Goal: Answer question/provide support

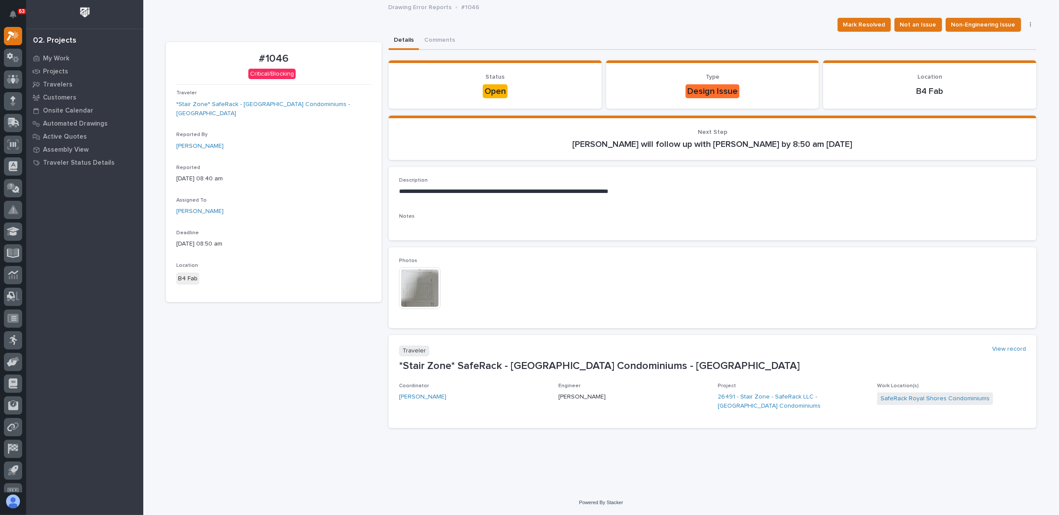
click at [426, 283] on img at bounding box center [420, 288] width 42 height 42
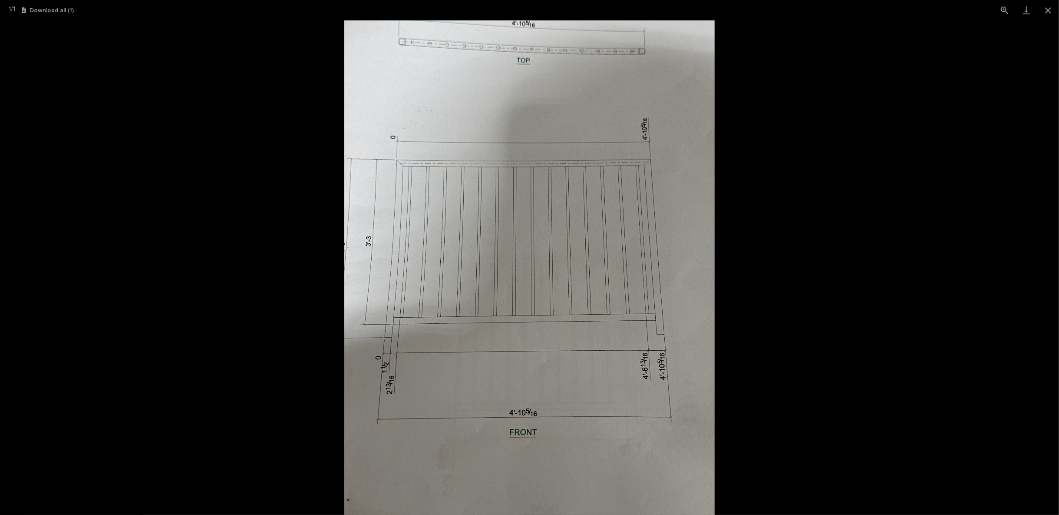
click at [310, 289] on picture at bounding box center [529, 267] width 1059 height 494
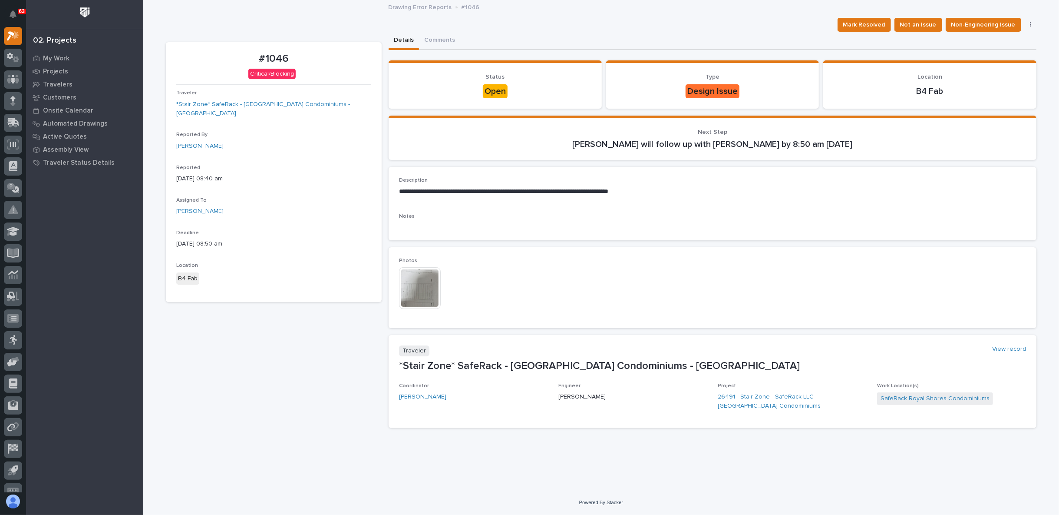
click at [424, 285] on img at bounding box center [420, 288] width 42 height 42
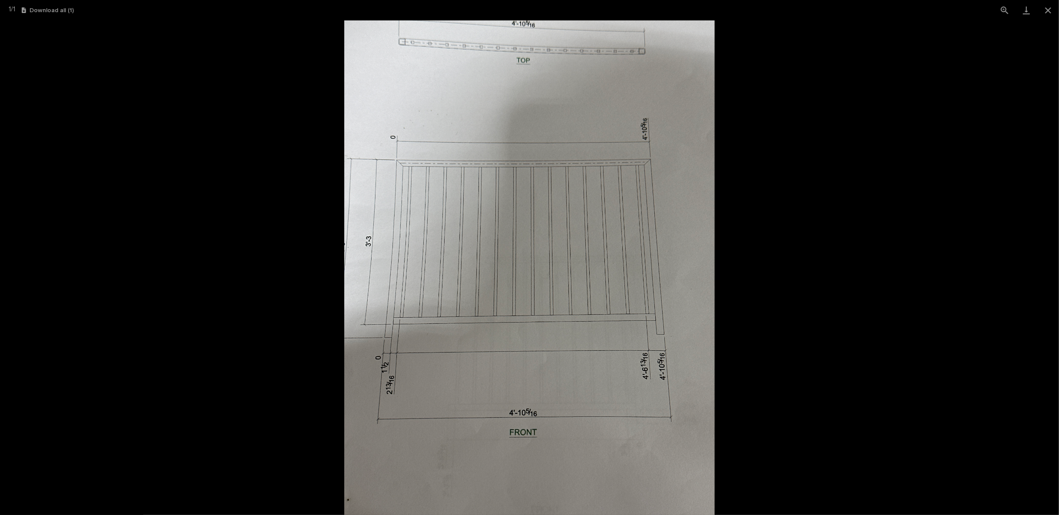
click at [284, 322] on picture at bounding box center [529, 267] width 1059 height 494
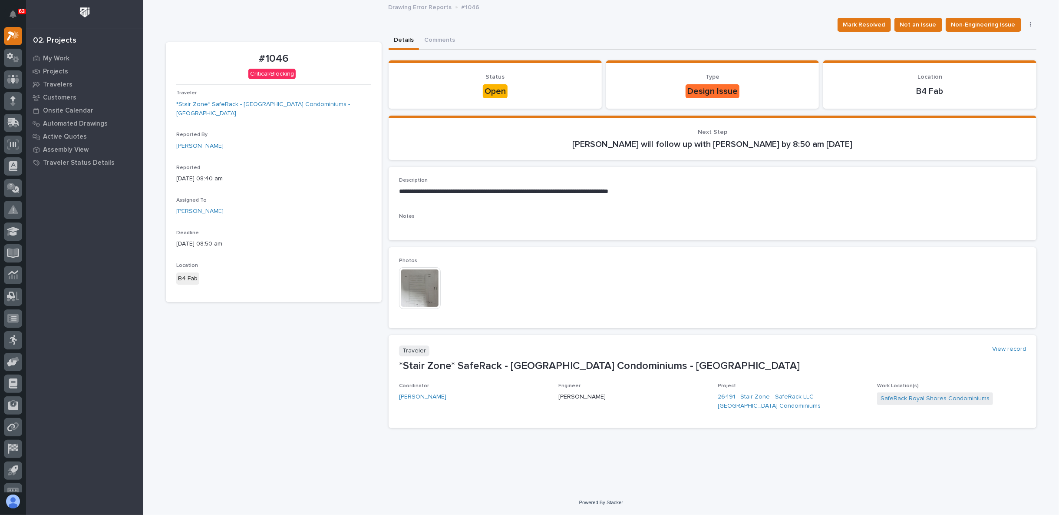
click at [424, 285] on img at bounding box center [420, 288] width 42 height 42
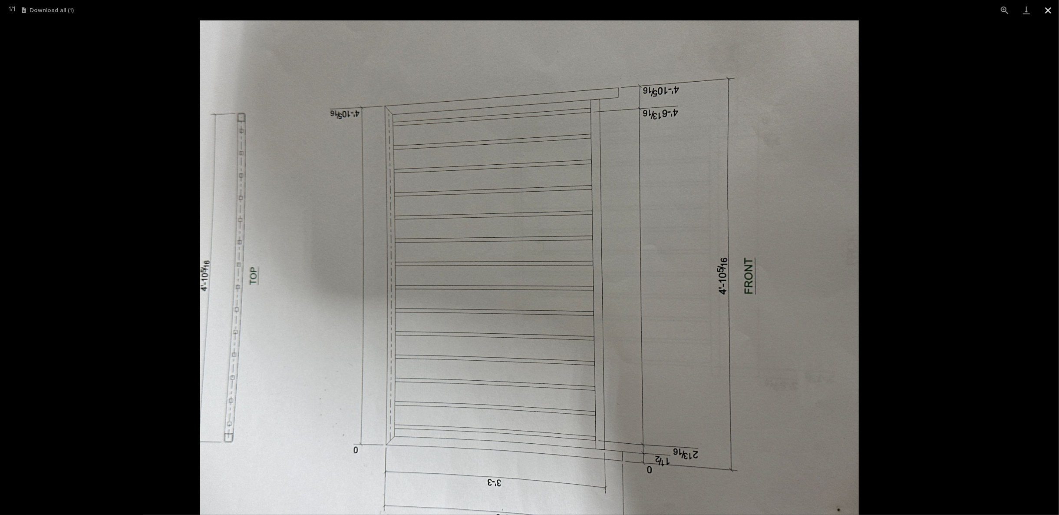
click at [1048, 14] on button "Close gallery" at bounding box center [1049, 10] width 22 height 20
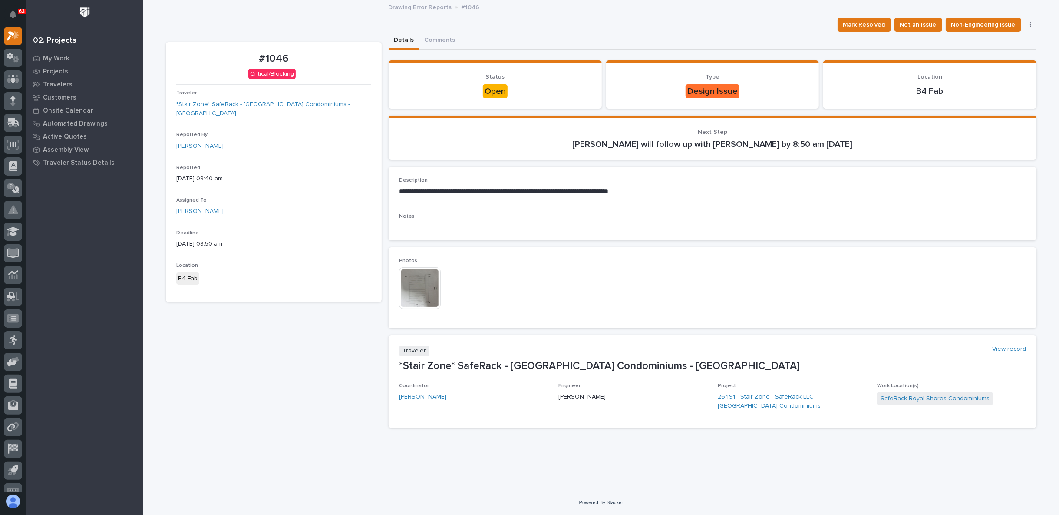
click at [426, 283] on img at bounding box center [420, 288] width 42 height 42
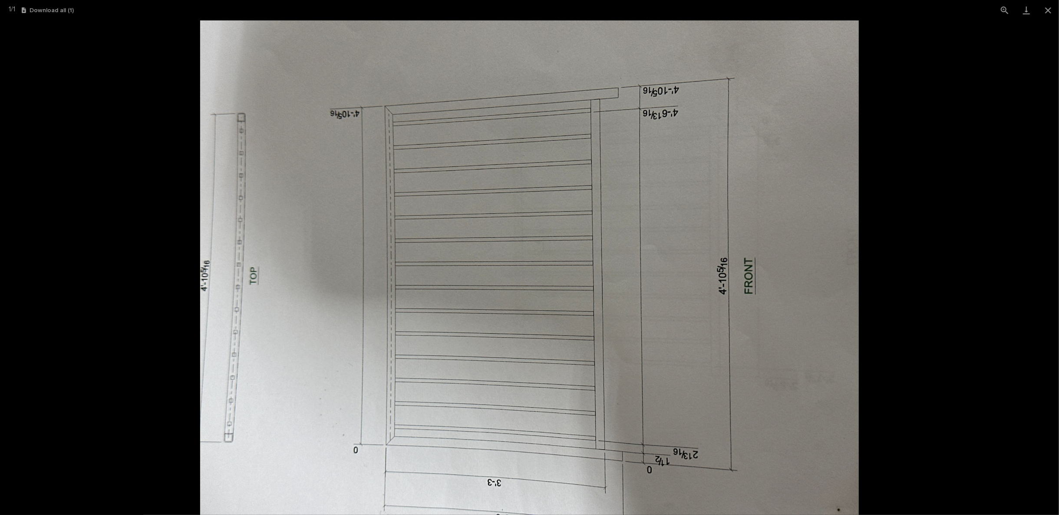
click at [455, 248] on img at bounding box center [529, 267] width 659 height 494
click at [1047, 6] on button "Close gallery" at bounding box center [1049, 10] width 22 height 20
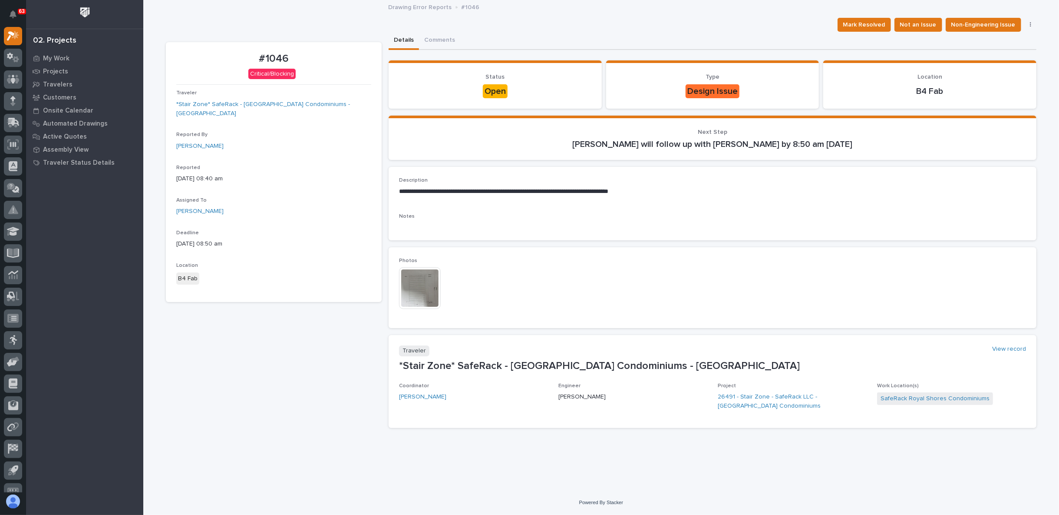
click at [422, 291] on img at bounding box center [420, 288] width 42 height 42
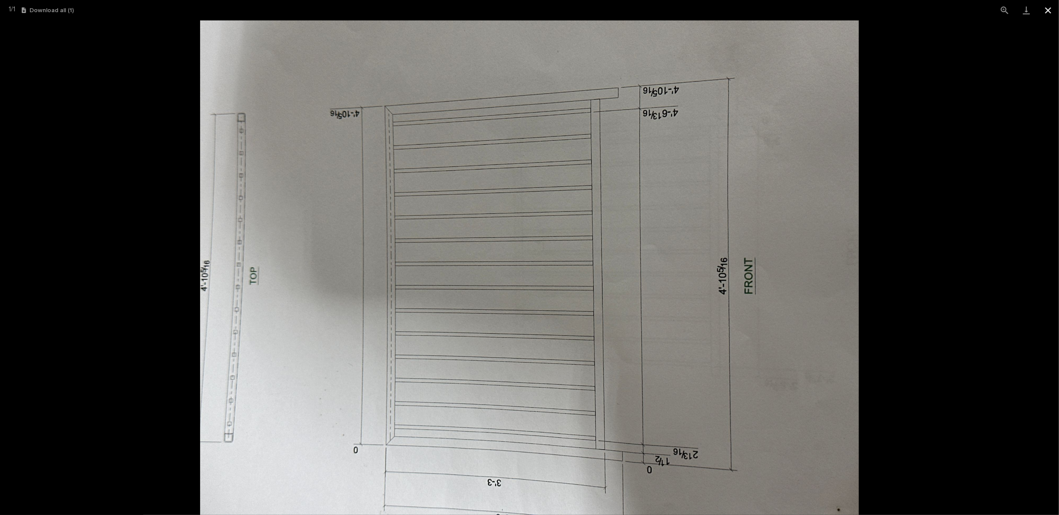
click at [1052, 13] on button "Close gallery" at bounding box center [1049, 10] width 22 height 20
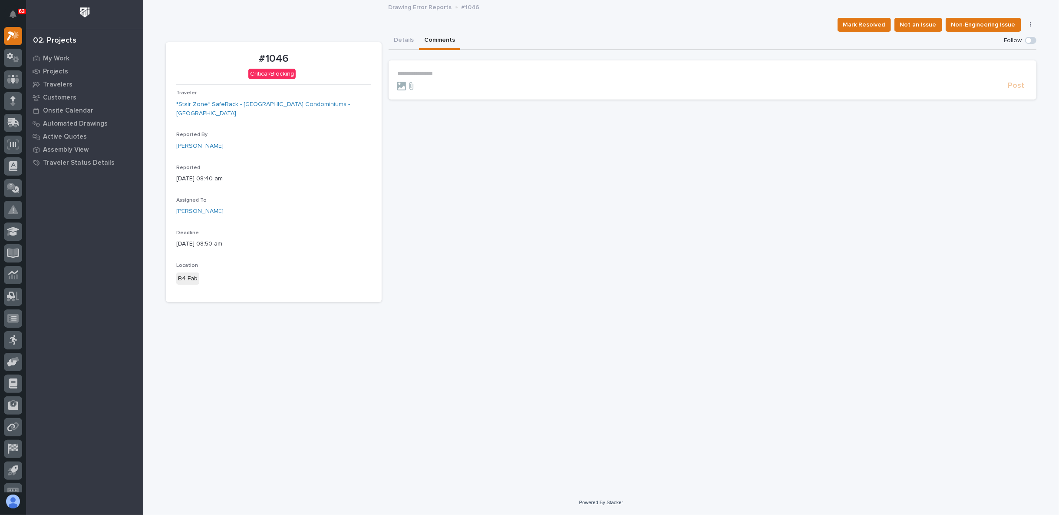
click at [435, 37] on button "Comments" at bounding box center [439, 41] width 41 height 18
click at [429, 71] on p "**********" at bounding box center [712, 73] width 631 height 7
click at [419, 95] on span "[PERSON_NAME]" at bounding box center [424, 95] width 49 height 6
click at [462, 73] on p "﻿ * ********* ﻿ ﻿" at bounding box center [712, 74] width 631 height 9
click at [746, 73] on p "**********" at bounding box center [712, 74] width 631 height 9
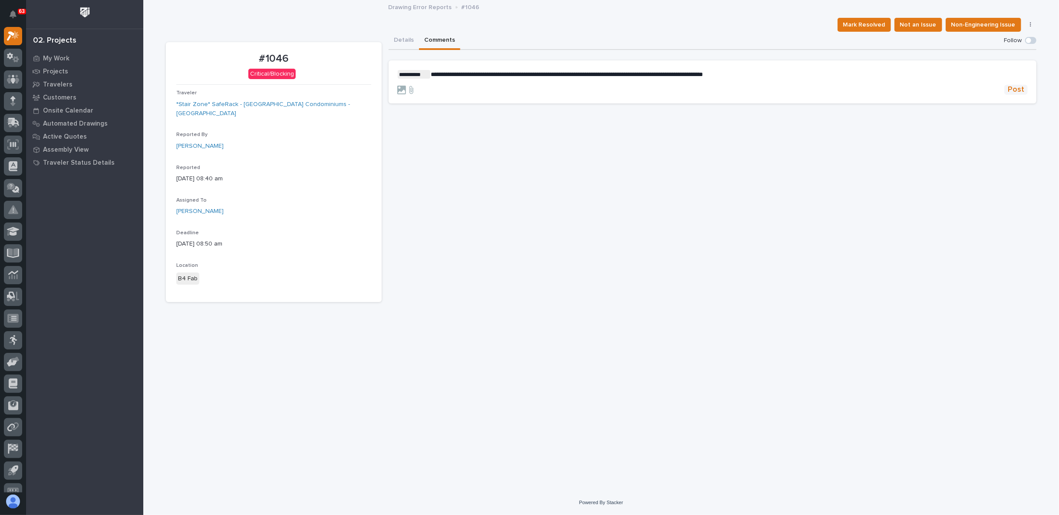
click at [1018, 88] on span "Post" at bounding box center [1016, 90] width 17 height 10
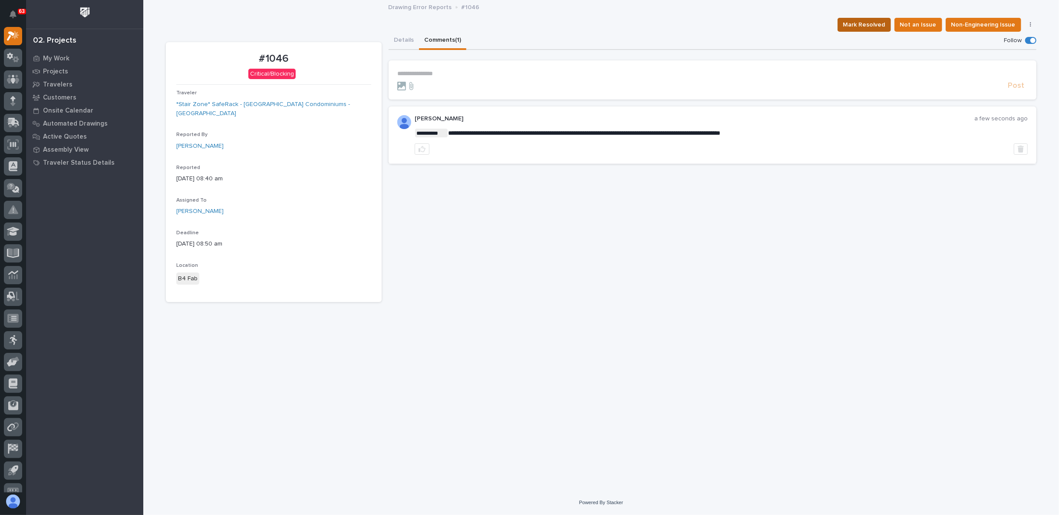
click at [884, 29] on span "Mark Resolved" at bounding box center [865, 25] width 42 height 10
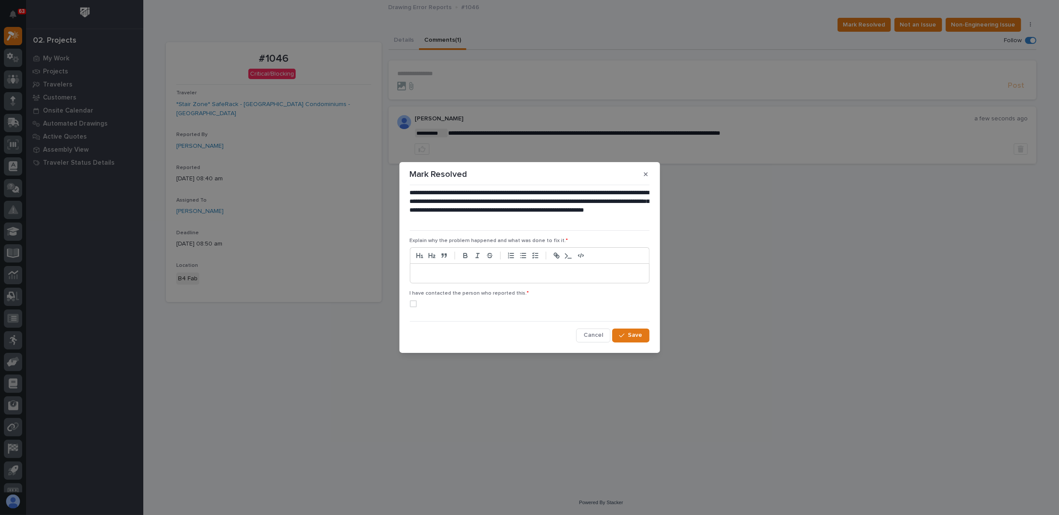
click at [452, 271] on p at bounding box center [530, 273] width 226 height 9
click at [418, 302] on label at bounding box center [530, 303] width 240 height 7
click at [629, 337] on span "Save" at bounding box center [636, 335] width 14 height 8
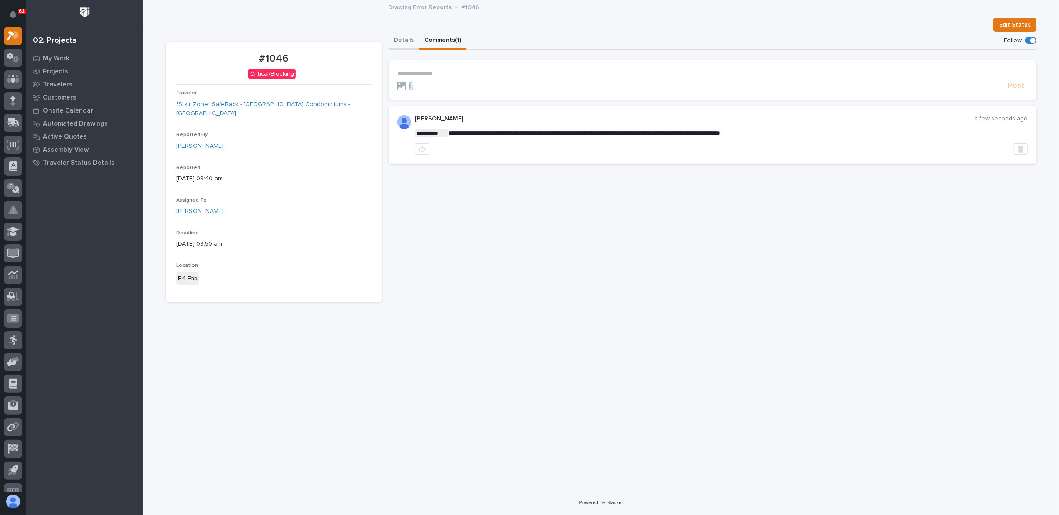
click at [406, 42] on button "Details" at bounding box center [404, 41] width 30 height 18
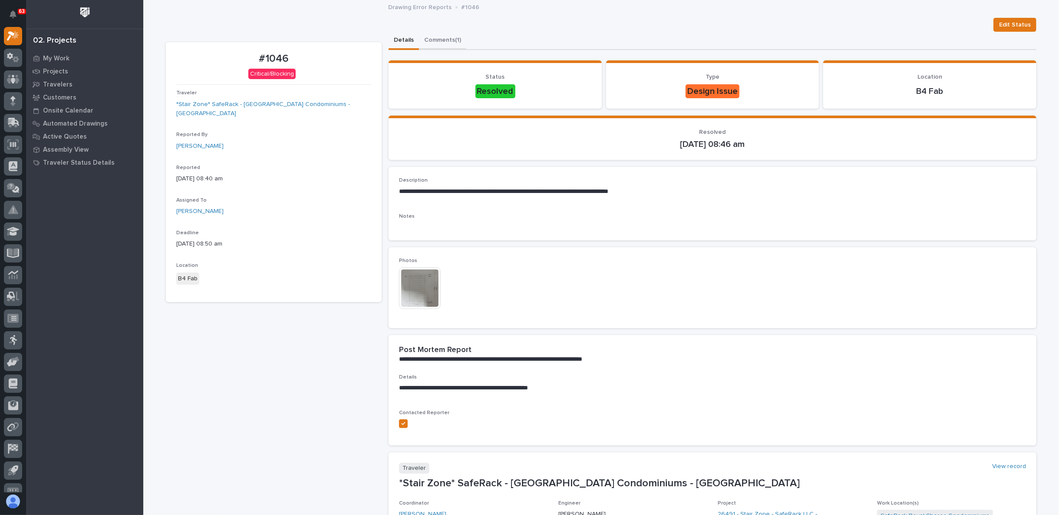
click at [441, 40] on button "Comments (1)" at bounding box center [442, 41] width 47 height 18
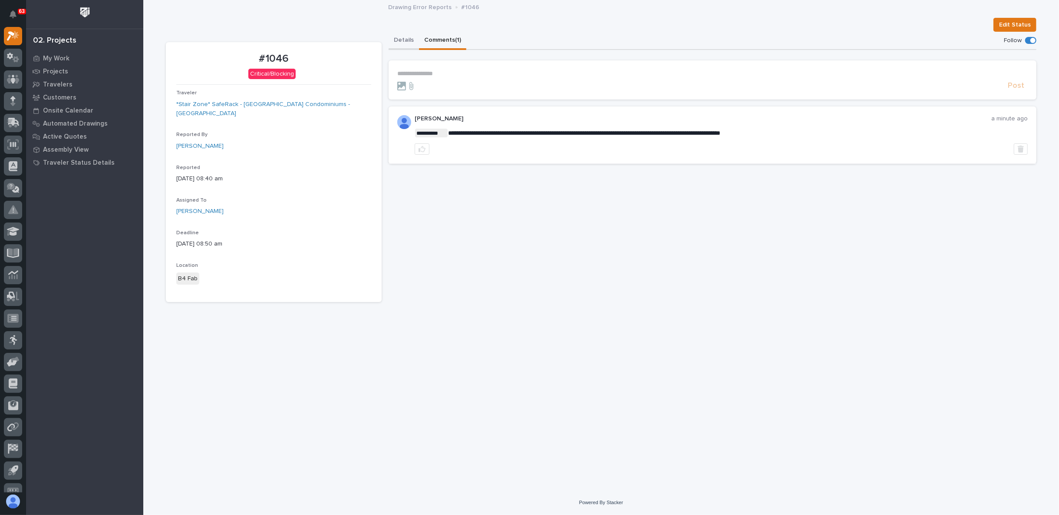
click at [400, 42] on button "Details" at bounding box center [404, 41] width 30 height 18
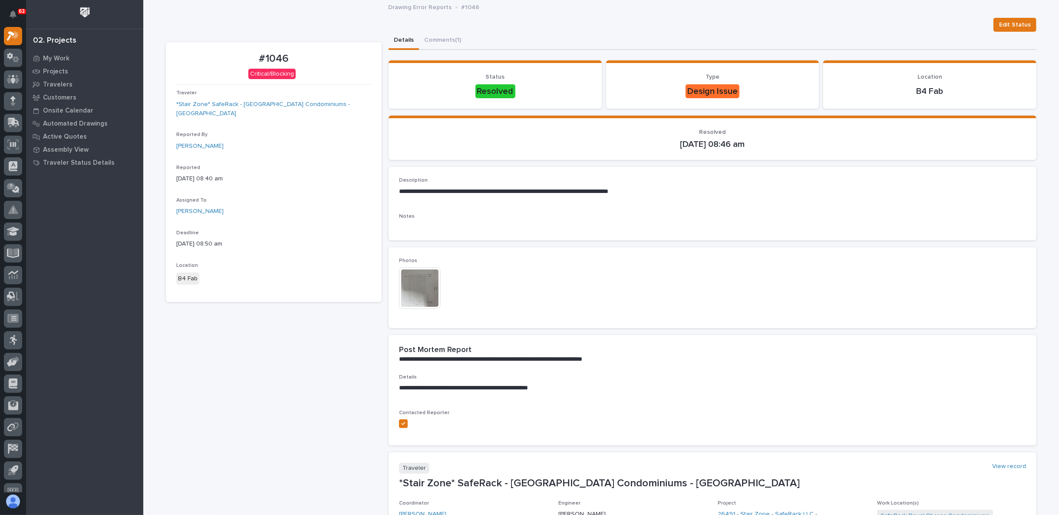
click at [589, 32] on div "Details Comments (1)" at bounding box center [713, 41] width 648 height 18
